Goal: Information Seeking & Learning: Learn about a topic

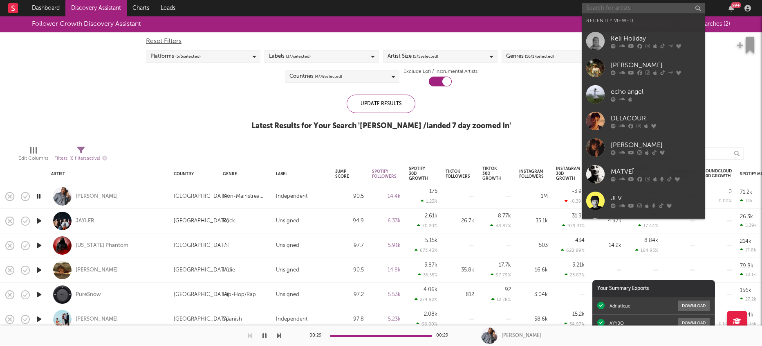
click at [617, 11] on input "text" at bounding box center [643, 8] width 123 height 10
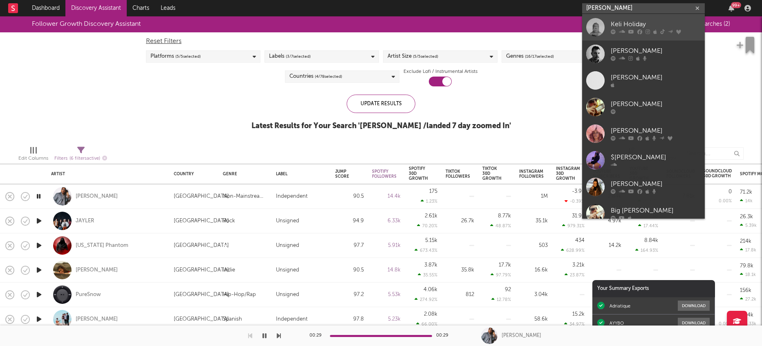
type input "[PERSON_NAME]"
click at [662, 30] on icon at bounding box center [663, 31] width 4 height 5
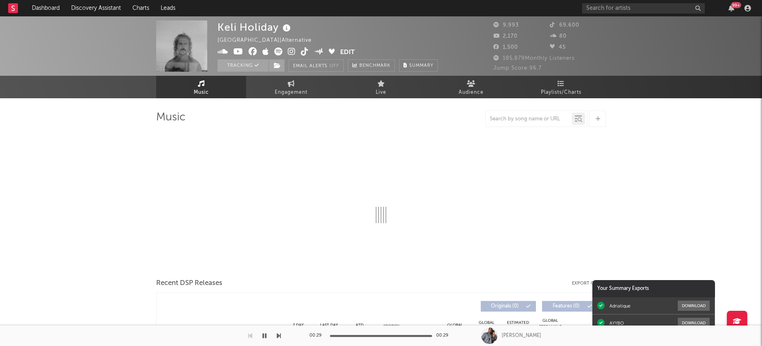
select select "6m"
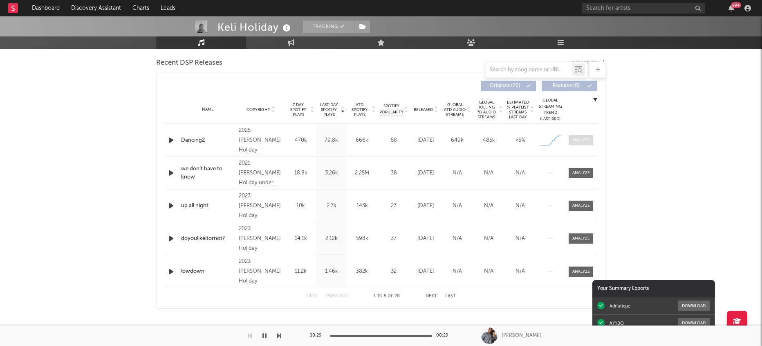
scroll to position [400, 0]
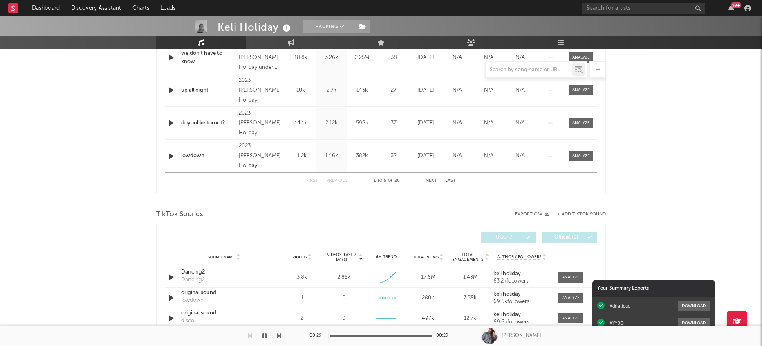
click at [386, 215] on div "TikTok Sounds" at bounding box center [381, 214] width 450 height 14
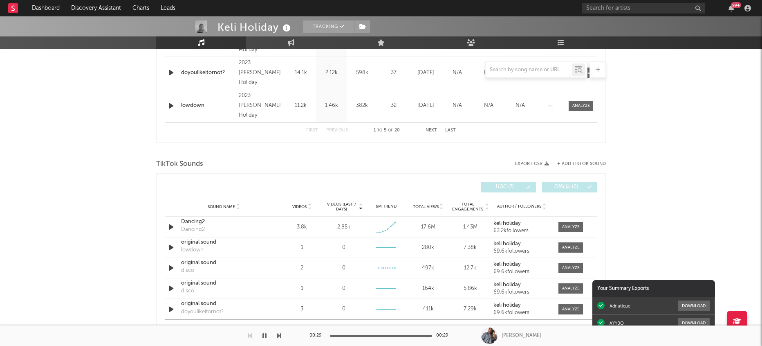
scroll to position [513, 0]
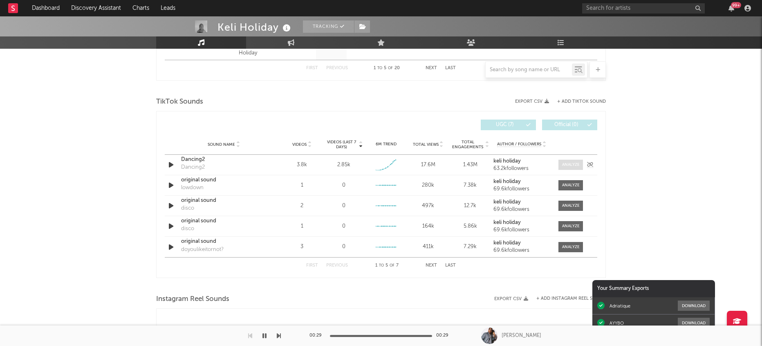
click at [578, 165] on div at bounding box center [571, 165] width 18 height 6
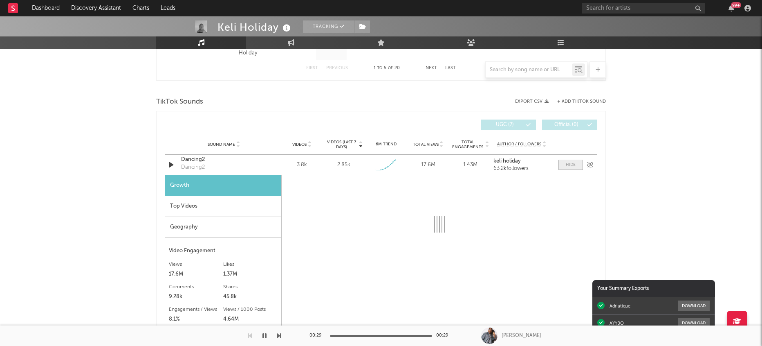
select select "1w"
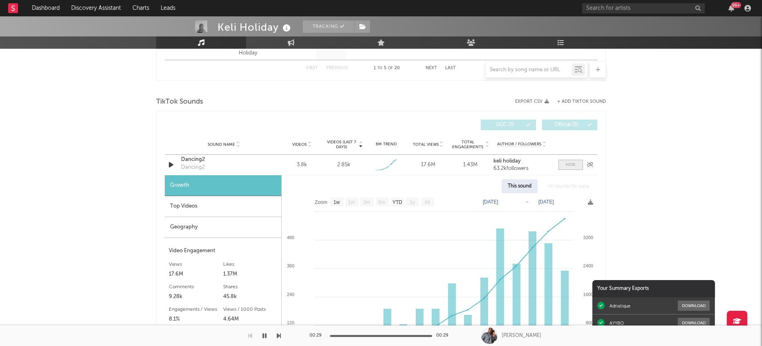
click at [578, 165] on span at bounding box center [571, 165] width 25 height 10
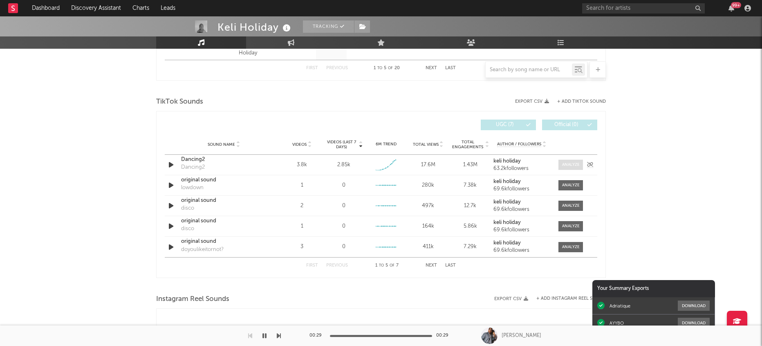
click at [578, 165] on div at bounding box center [571, 165] width 18 height 6
select select "1w"
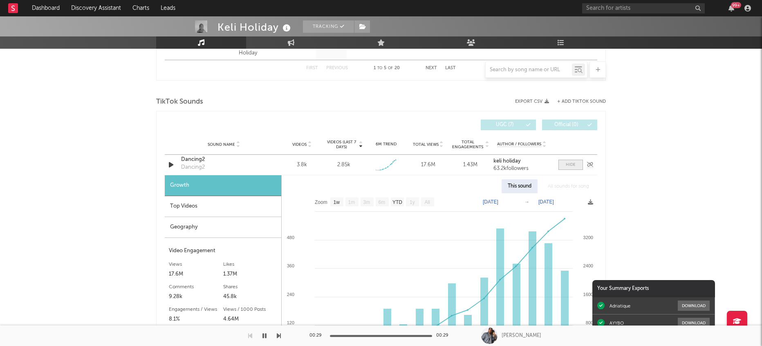
click at [578, 165] on span at bounding box center [571, 165] width 25 height 10
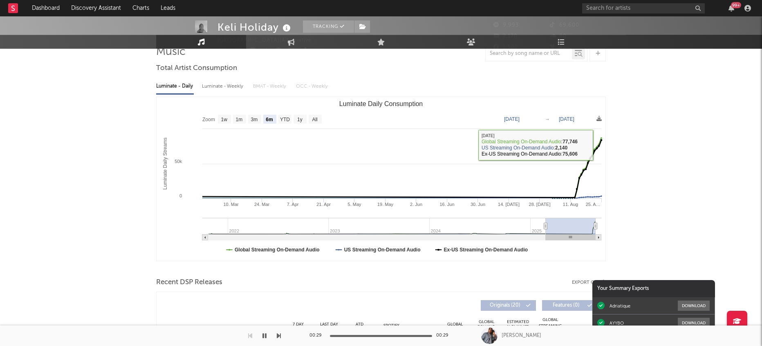
scroll to position [0, 0]
